Goal: Use online tool/utility: Utilize a website feature to perform a specific function

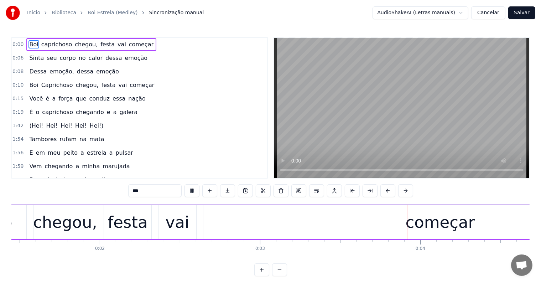
scroll to position [0, 526]
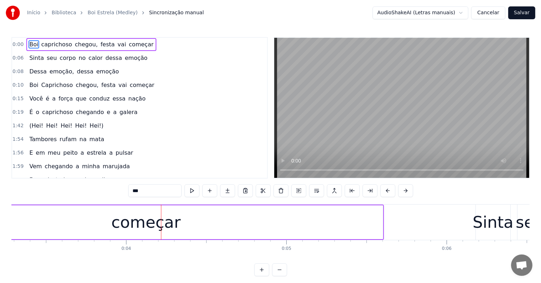
click at [244, 234] on div "começar" at bounding box center [146, 222] width 474 height 34
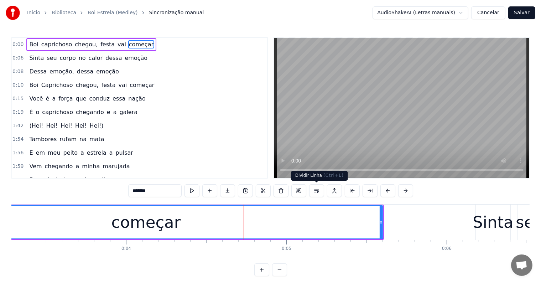
click at [315, 191] on button at bounding box center [316, 190] width 15 height 13
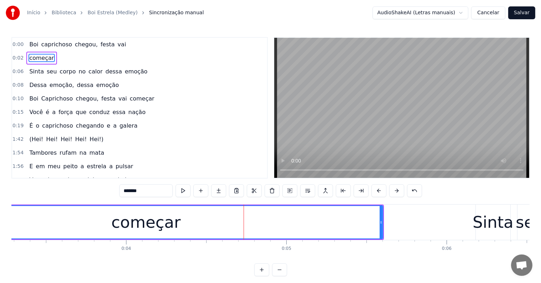
click at [117, 44] on span "vai" at bounding box center [122, 44] width 10 height 8
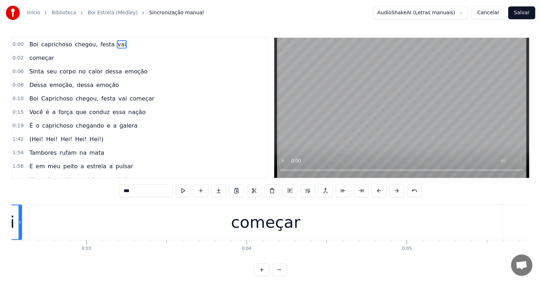
scroll to position [0, 342]
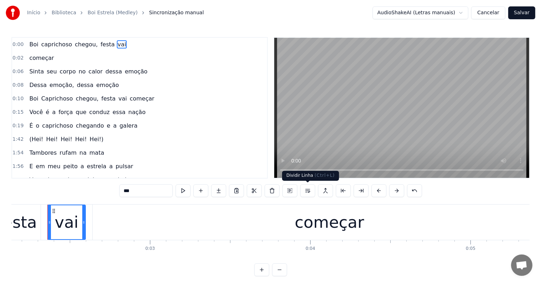
click at [307, 189] on button at bounding box center [307, 190] width 15 height 13
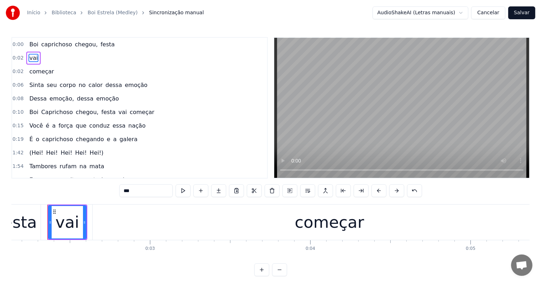
click at [100, 44] on span "festa" at bounding box center [108, 44] width 16 height 8
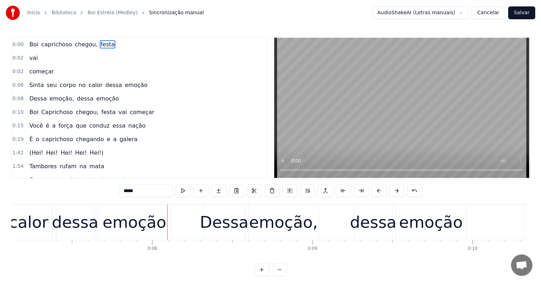
scroll to position [0, 1261]
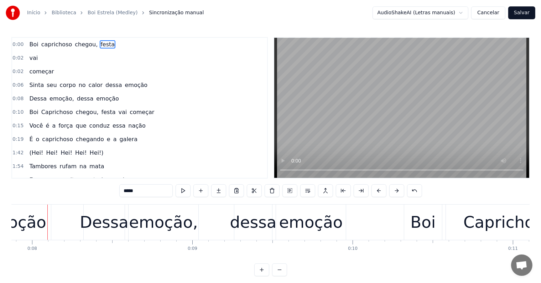
click at [38, 223] on div "emoção" at bounding box center [15, 222] width 64 height 24
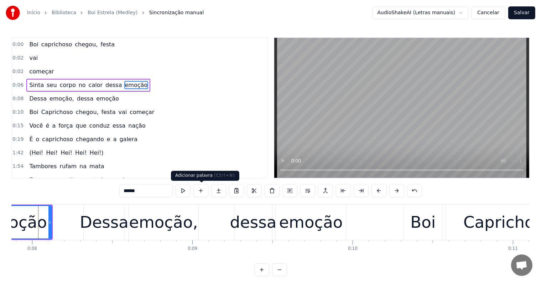
scroll to position [0, 1252]
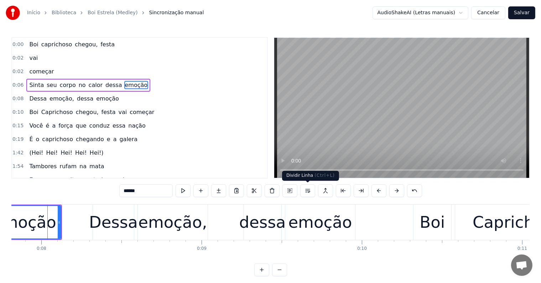
click at [307, 191] on button at bounding box center [307, 190] width 15 height 13
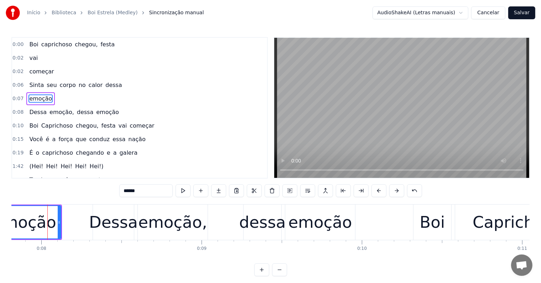
click at [105, 85] on span "dessa" at bounding box center [114, 85] width 18 height 8
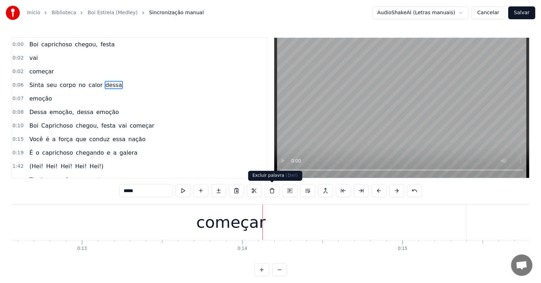
scroll to position [0, 2071]
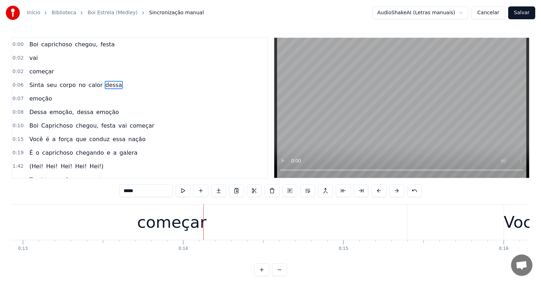
click at [283, 216] on div "começar" at bounding box center [172, 221] width 470 height 35
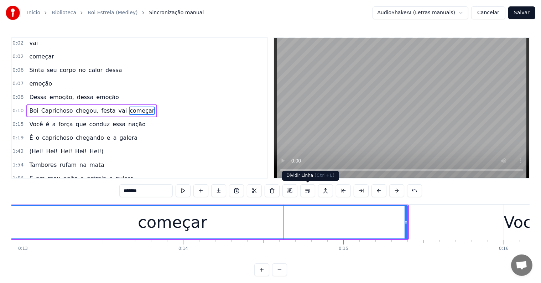
click at [305, 191] on button at bounding box center [307, 190] width 15 height 13
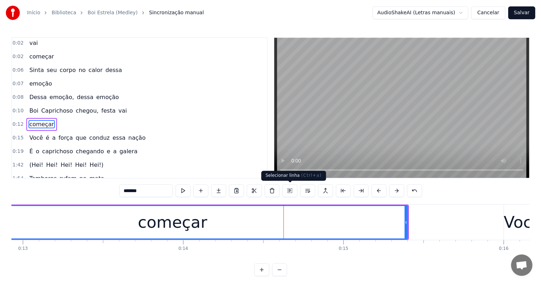
scroll to position [28, 0]
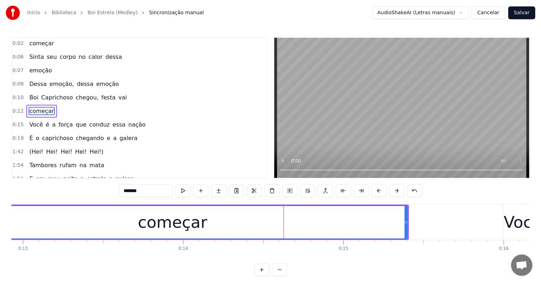
click at [118, 95] on span "vai" at bounding box center [123, 97] width 10 height 8
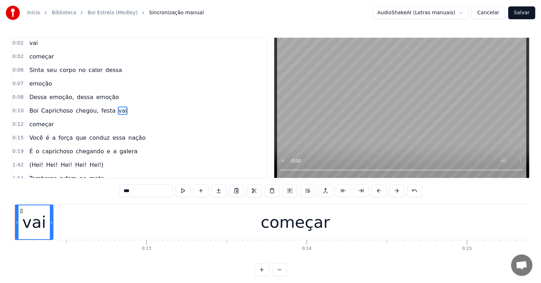
scroll to position [0, 1915]
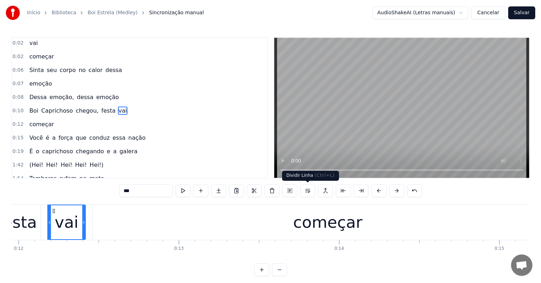
click at [308, 191] on button at bounding box center [307, 190] width 15 height 13
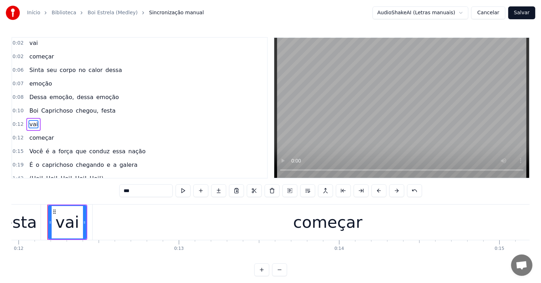
scroll to position [28, 0]
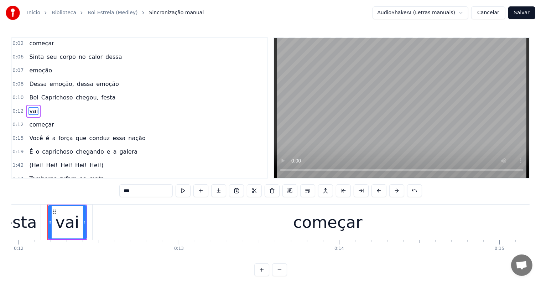
click at [101, 95] on span "festa" at bounding box center [109, 97] width 16 height 8
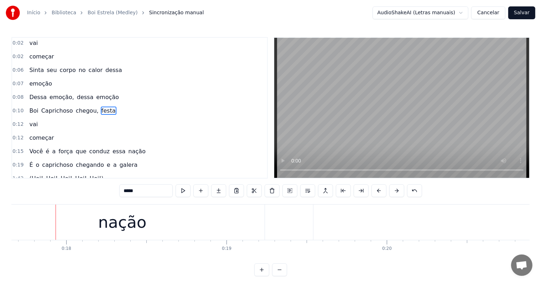
scroll to position [0, 2837]
click at [125, 225] on div "nação" at bounding box center [114, 222] width 48 height 24
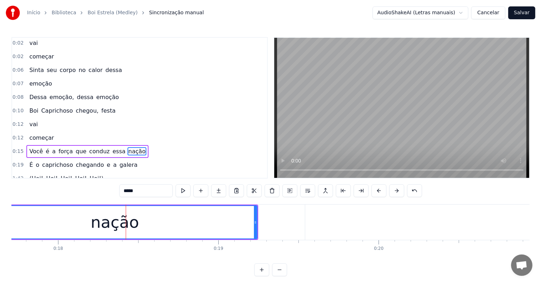
scroll to position [54, 0]
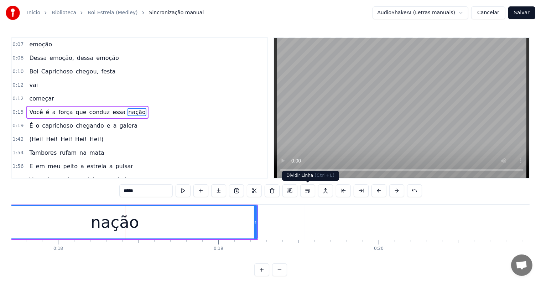
click at [304, 192] on button at bounding box center [307, 190] width 15 height 13
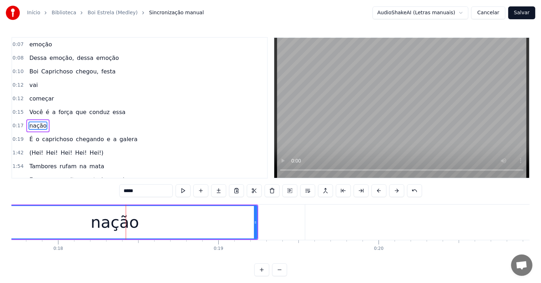
scroll to position [67, 0]
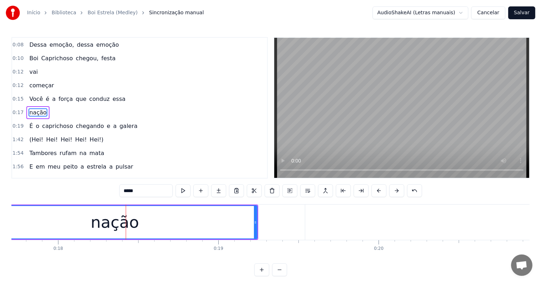
click at [112, 95] on span "essa" at bounding box center [119, 99] width 14 height 8
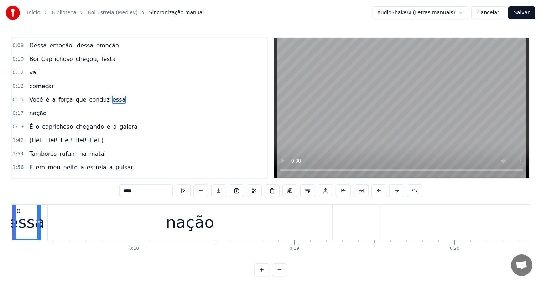
scroll to position [0, 2726]
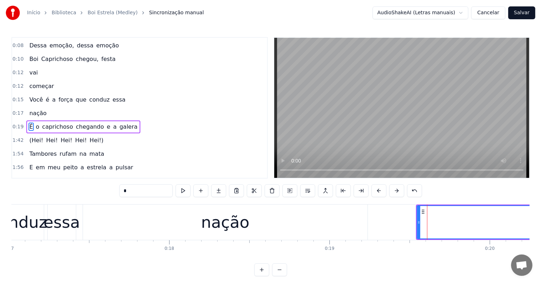
scroll to position [80, 0]
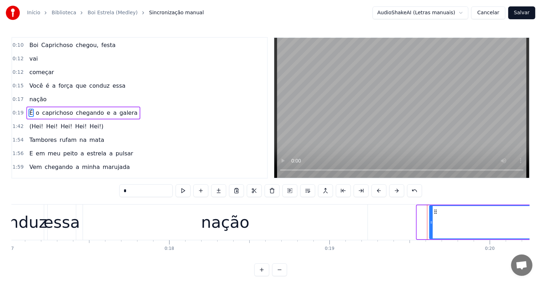
drag, startPoint x: 418, startPoint y: 223, endPoint x: 430, endPoint y: 224, distance: 12.5
click at [430, 224] on icon at bounding box center [431, 222] width 3 height 6
click at [246, 222] on div "nação" at bounding box center [225, 222] width 48 height 24
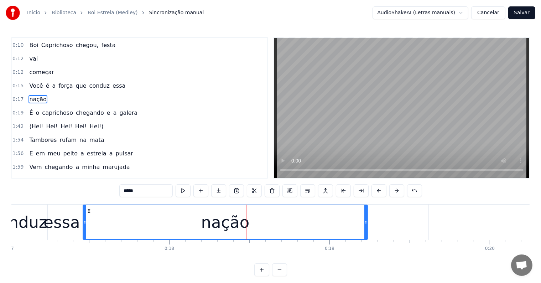
scroll to position [67, 0]
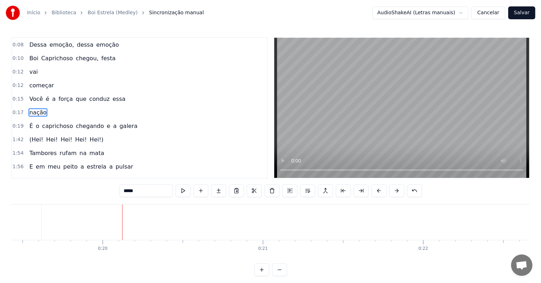
scroll to position [0, 3188]
click at [152, 196] on input "*****" at bounding box center [145, 190] width 53 height 13
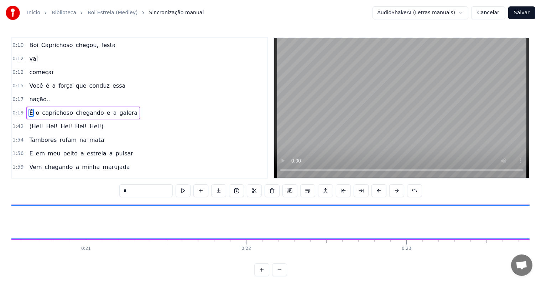
scroll to position [0, 3285]
type input "*"
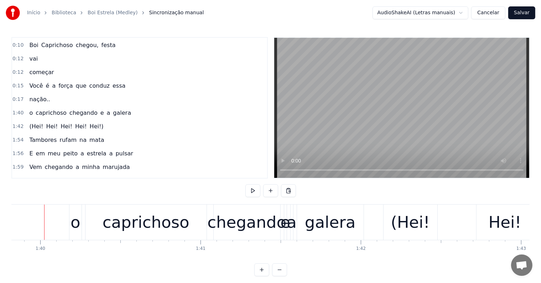
scroll to position [0, 15989]
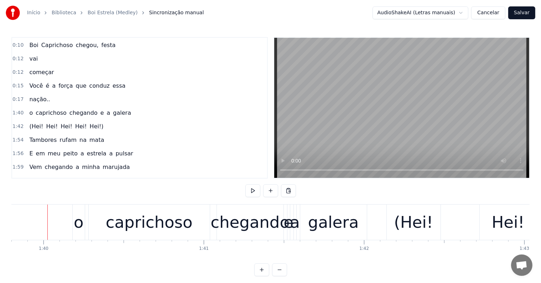
click at [84, 224] on div "o" at bounding box center [79, 221] width 12 height 35
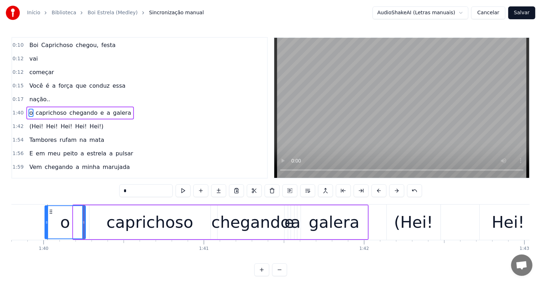
drag, startPoint x: 73, startPoint y: 220, endPoint x: 45, endPoint y: 220, distance: 28.5
click at [45, 220] on icon at bounding box center [46, 222] width 3 height 6
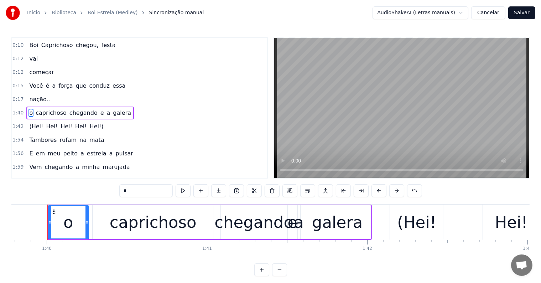
click at [124, 191] on input "*" at bounding box center [145, 190] width 53 height 13
type input "*"
type input "***"
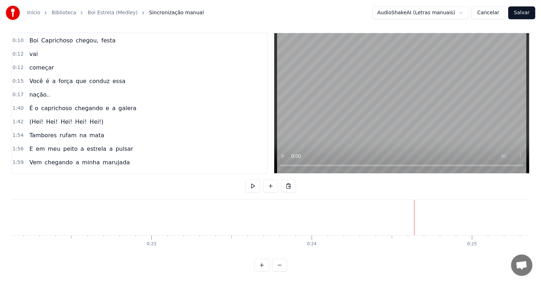
scroll to position [0, 3776]
click at [269, 180] on button at bounding box center [270, 185] width 15 height 13
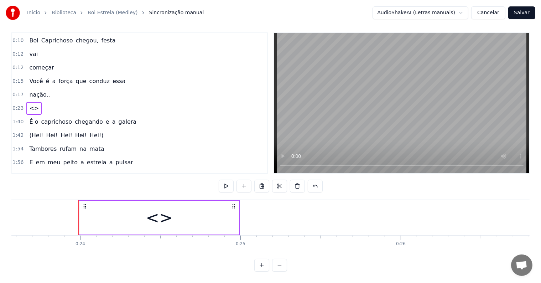
click at [181, 224] on div "<>" at bounding box center [159, 217] width 160 height 34
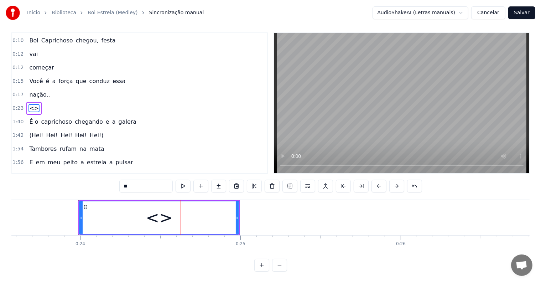
scroll to position [0, 0]
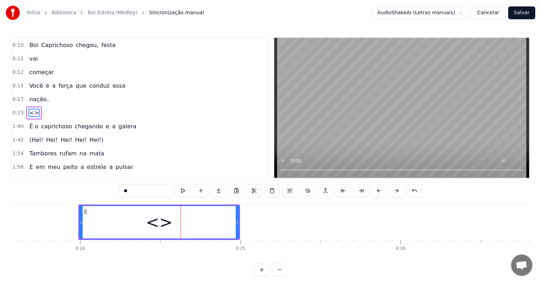
click at [163, 182] on div "0:00 [PERSON_NAME] chegou, festa 0:02 vai 0:02 começar 0:06 Sinta seu corpo no …" at bounding box center [270, 156] width 518 height 239
click at [159, 190] on input "**" at bounding box center [145, 190] width 53 height 13
drag, startPoint x: 153, startPoint y: 190, endPoint x: 95, endPoint y: 183, distance: 58.7
click at [95, 183] on div "0:00 [PERSON_NAME] chegou, festa 0:02 vai 0:02 começar 0:06 Sinta seu corpo no …" at bounding box center [270, 156] width 518 height 239
paste input "**********"
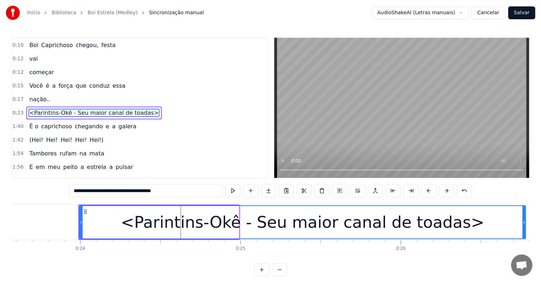
drag, startPoint x: 237, startPoint y: 221, endPoint x: 524, endPoint y: 224, distance: 286.6
click at [524, 224] on icon at bounding box center [523, 222] width 3 height 6
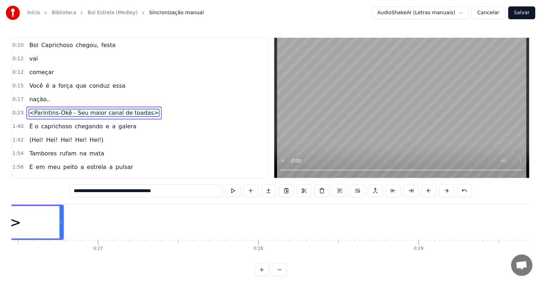
scroll to position [0, 4253]
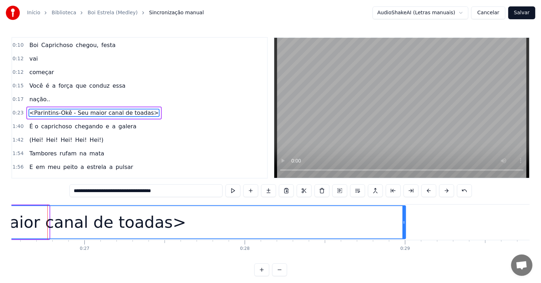
drag, startPoint x: 48, startPoint y: 222, endPoint x: 404, endPoint y: 222, distance: 356.4
click at [404, 222] on icon at bounding box center [403, 222] width 3 height 6
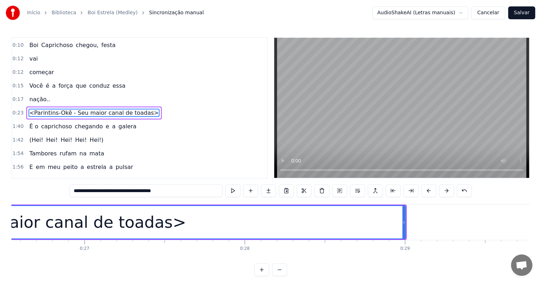
type input "**********"
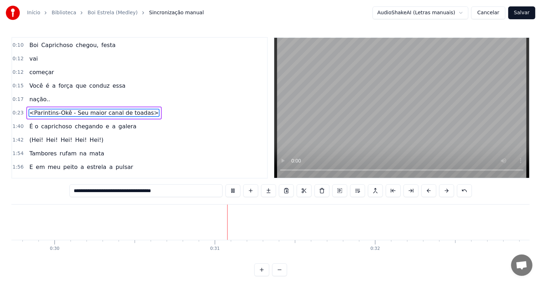
scroll to position [0, 4765]
click at [497, 14] on button "Cancelar" at bounding box center [488, 12] width 34 height 13
